Goal: Find specific fact: Find specific page/section

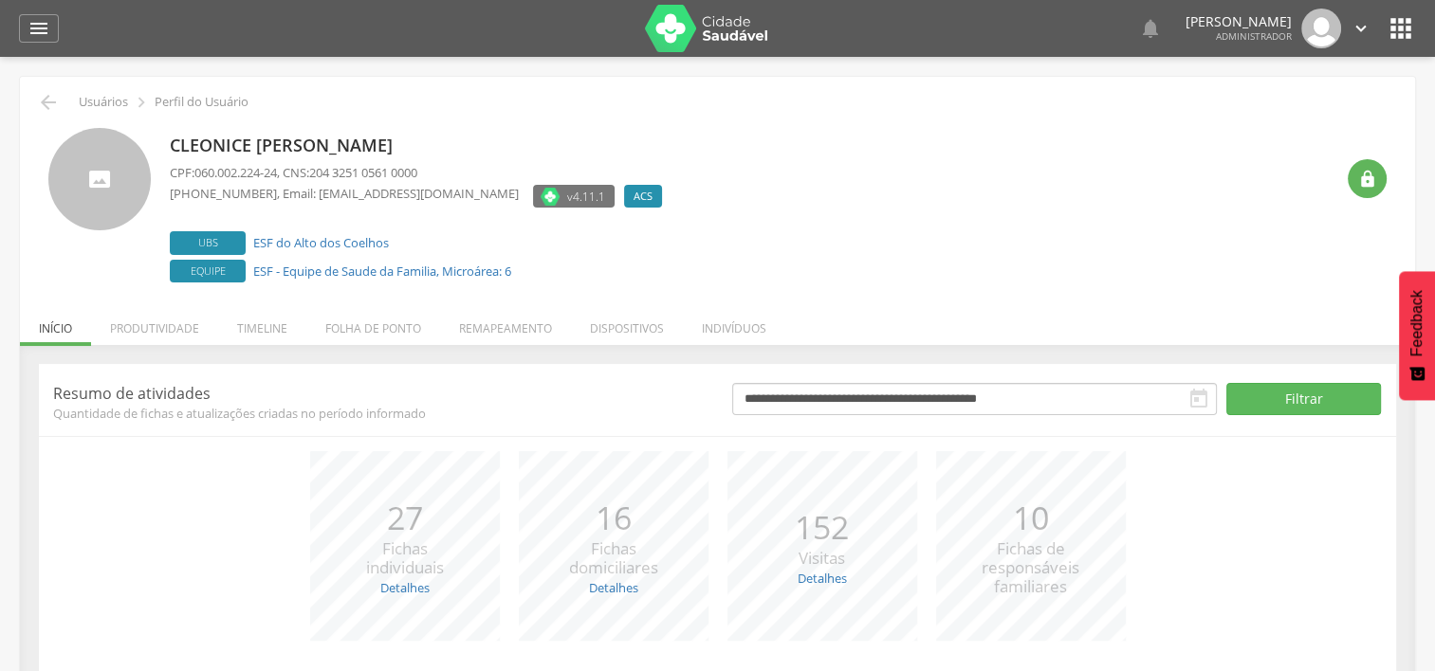
drag, startPoint x: 508, startPoint y: 148, endPoint x: 164, endPoint y: 129, distance: 344.8
click at [164, 129] on div "Cleonice [PERSON_NAME] CPF: 060.002.224-24 , CNS: 204 3251 0561 0000 [PHONE_NUM…" at bounding box center [717, 207] width 1338 height 159
copy p "Cleonice [PERSON_NAME]"
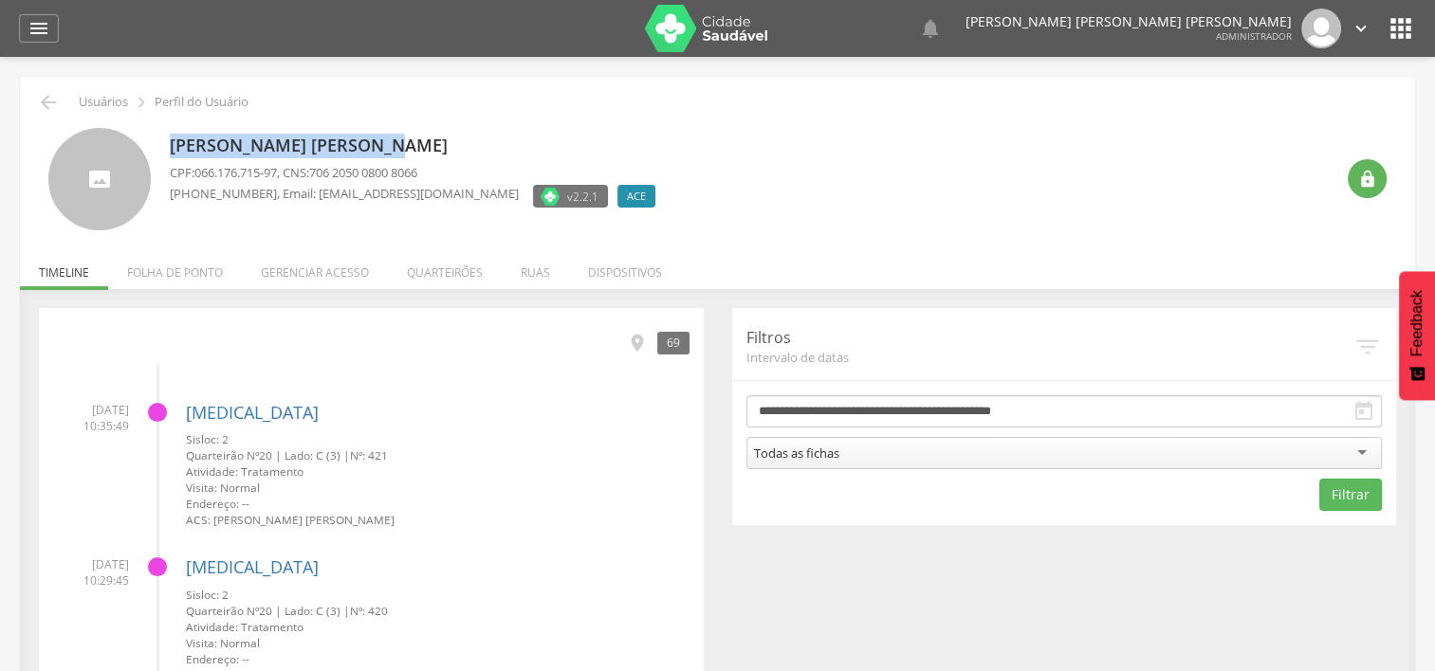
drag, startPoint x: 413, startPoint y: 156, endPoint x: 164, endPoint y: 148, distance: 248.6
click at [164, 148] on div "Blenda da Silva Tavares CPF: 066.176.715-97 , CNS: 706 2050 0800 8066 (77) 7777…" at bounding box center [717, 179] width 1338 height 103
copy p "Blenda da Silva Tavares"
